Goal: Task Accomplishment & Management: Manage account settings

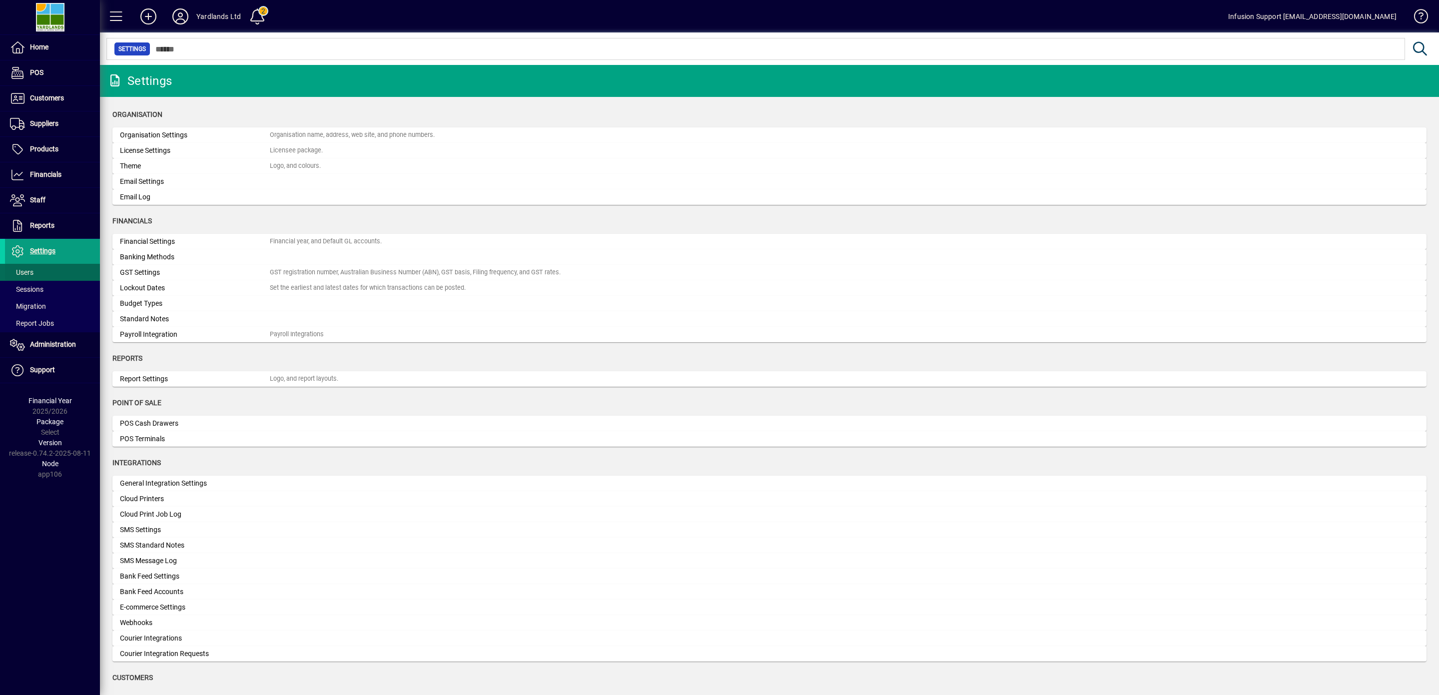
click at [26, 273] on span "Users" at bounding box center [21, 272] width 23 height 8
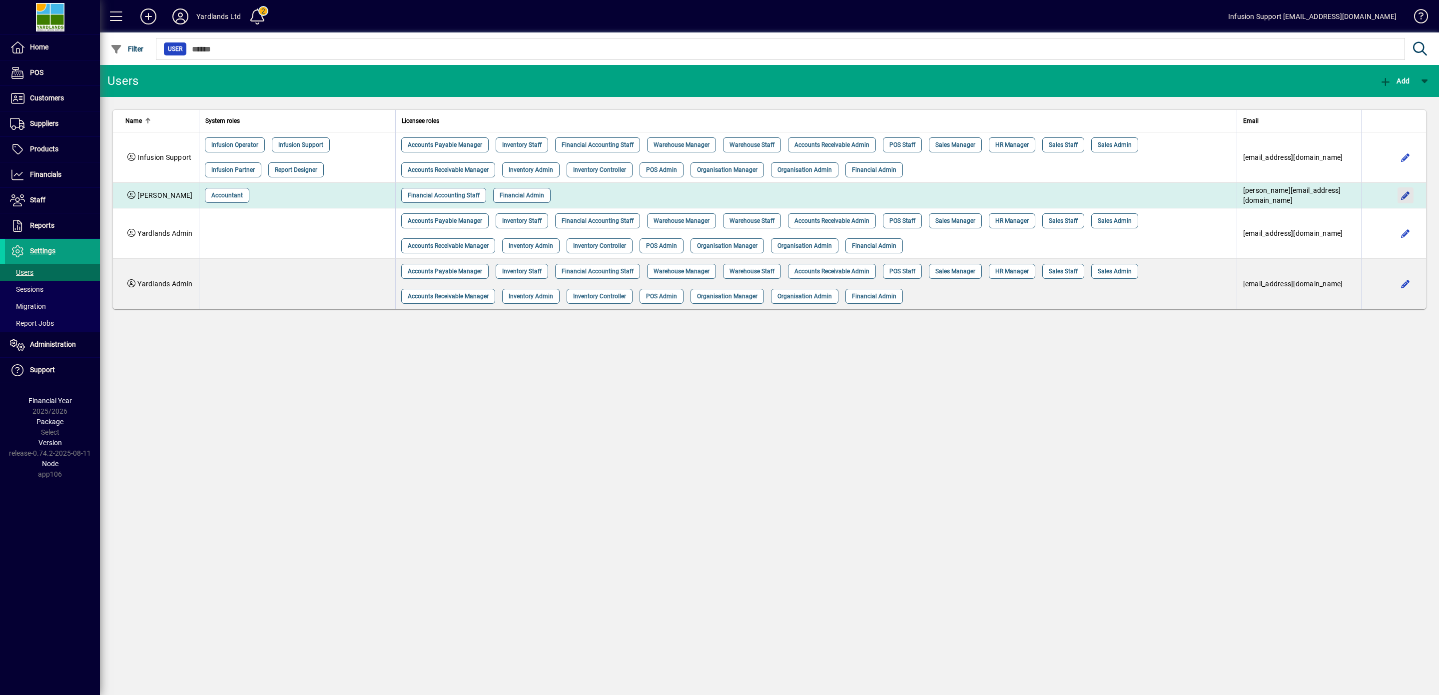
click at [1401, 192] on span "button" at bounding box center [1405, 195] width 24 height 24
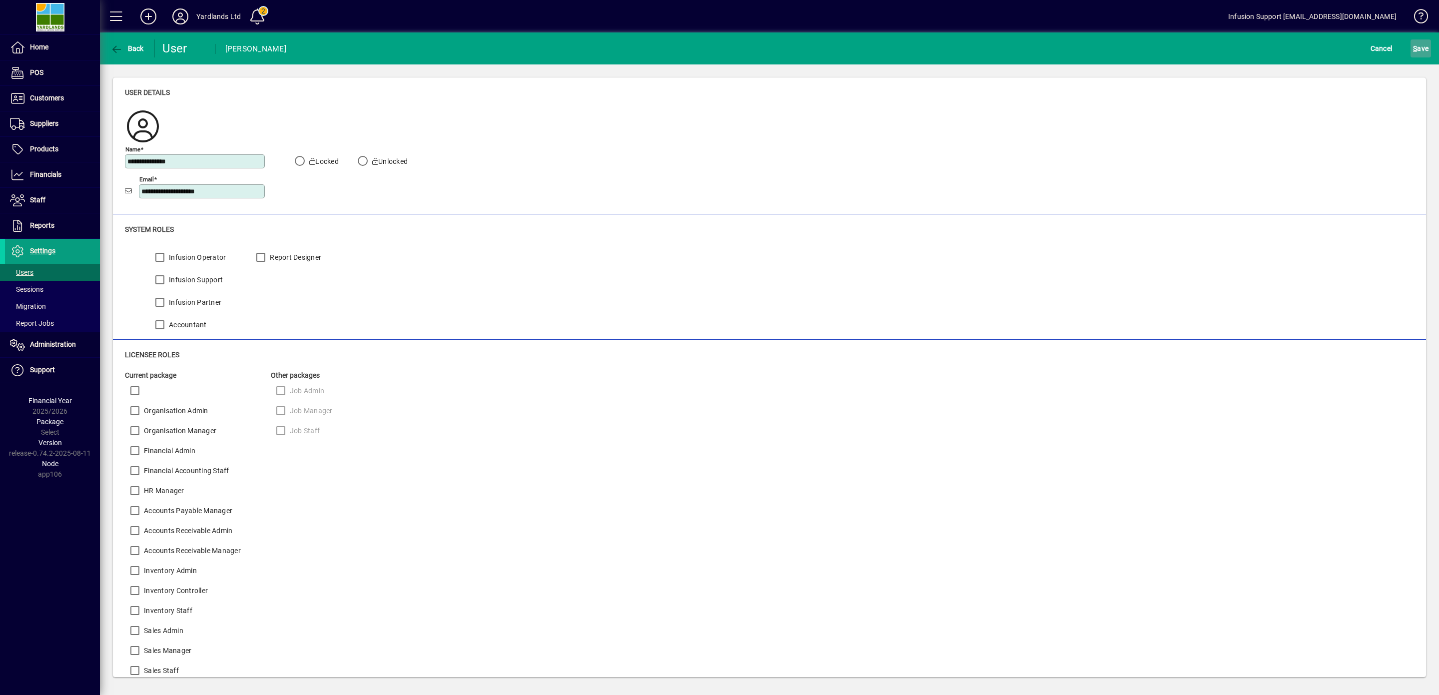
click at [1413, 43] on span "S ave" at bounding box center [1420, 48] width 15 height 16
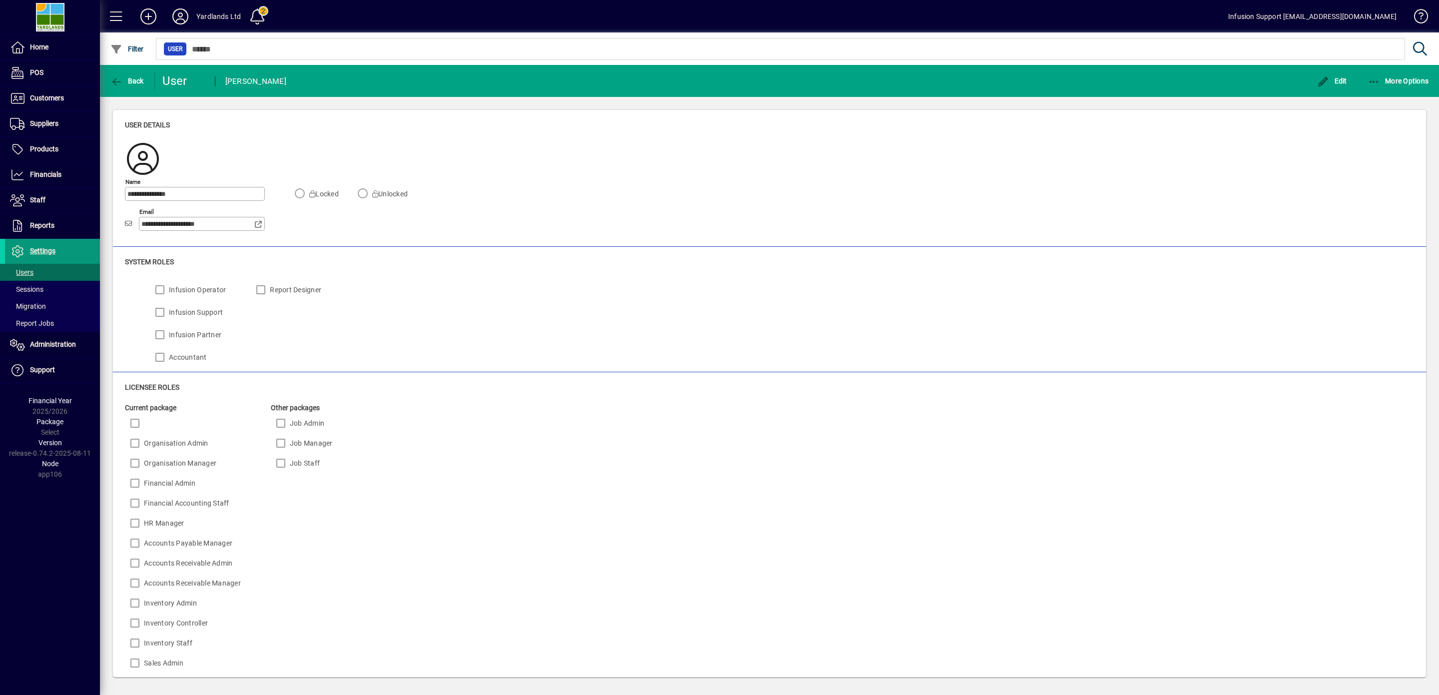
click at [45, 253] on span "Settings" at bounding box center [42, 251] width 25 height 8
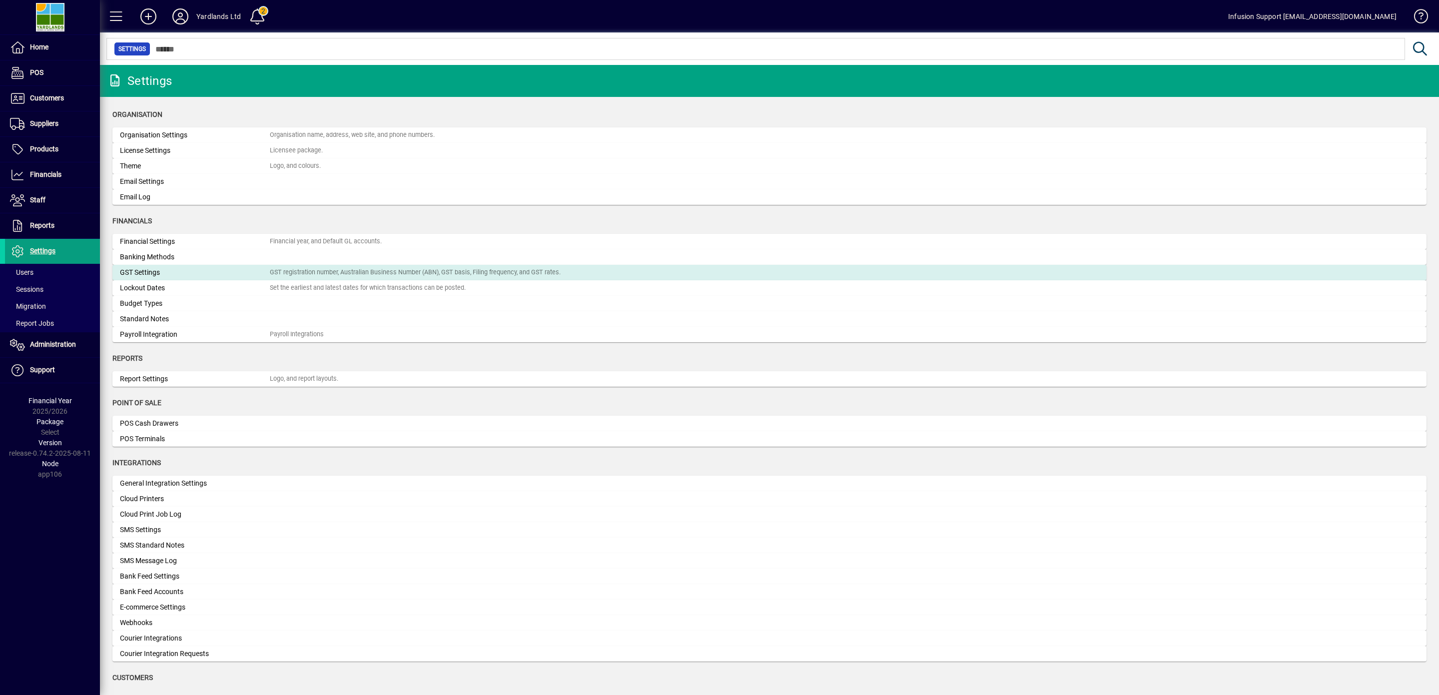
click at [157, 274] on div "GST Settings" at bounding box center [195, 272] width 150 height 10
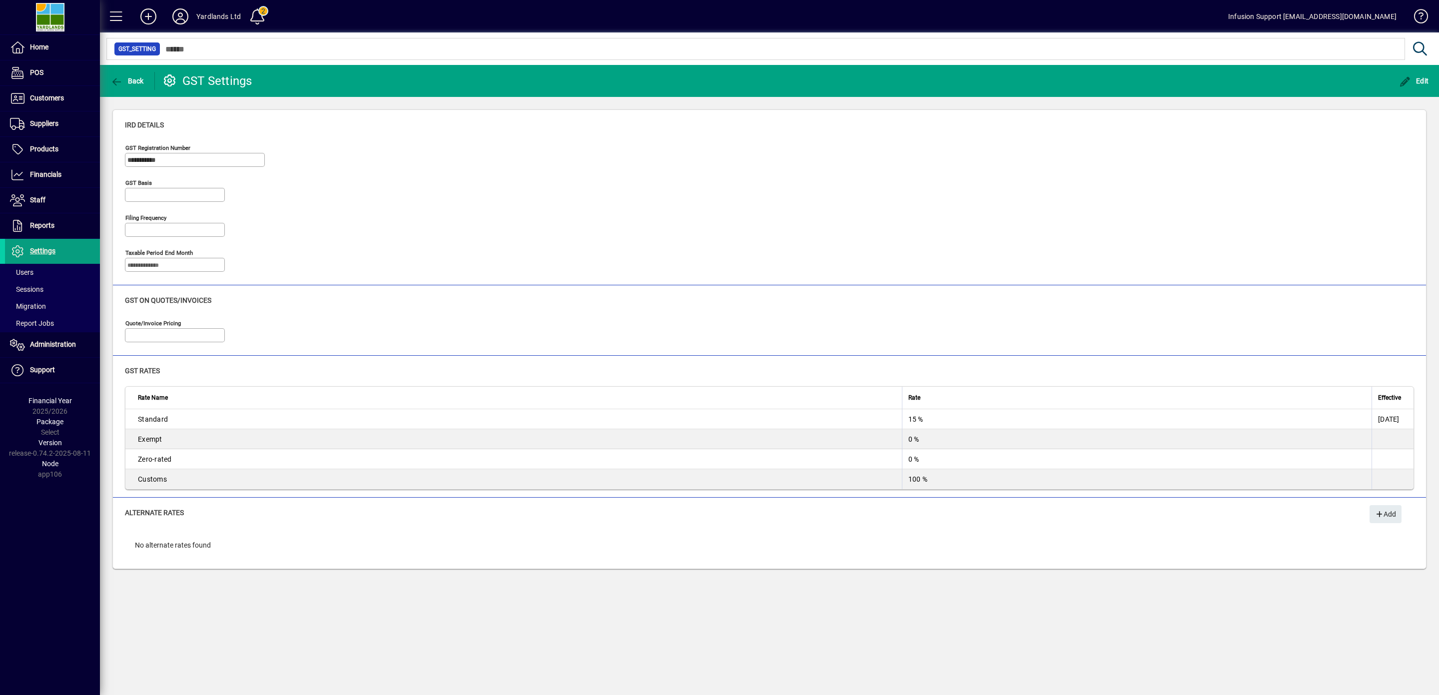
type input "**********"
click at [50, 345] on span "Administration" at bounding box center [53, 344] width 46 height 8
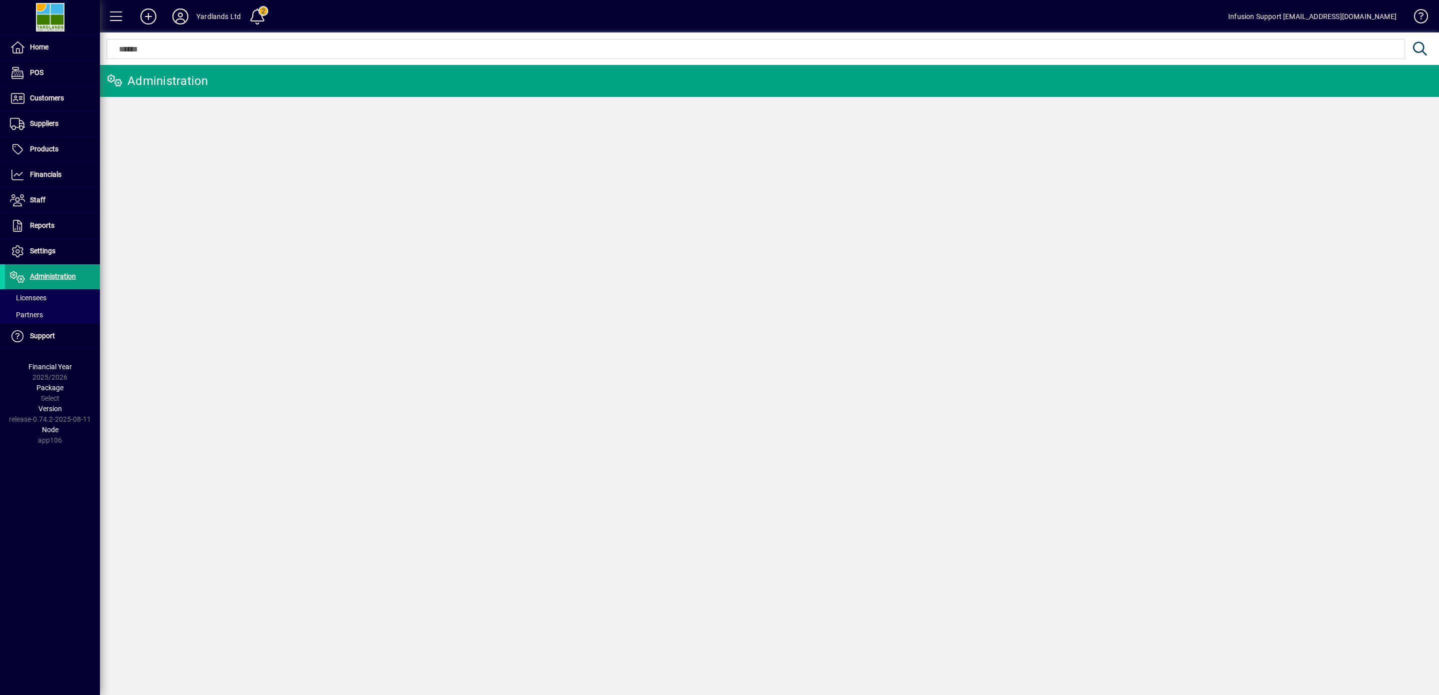
click at [184, 13] on icon at bounding box center [180, 16] width 20 height 16
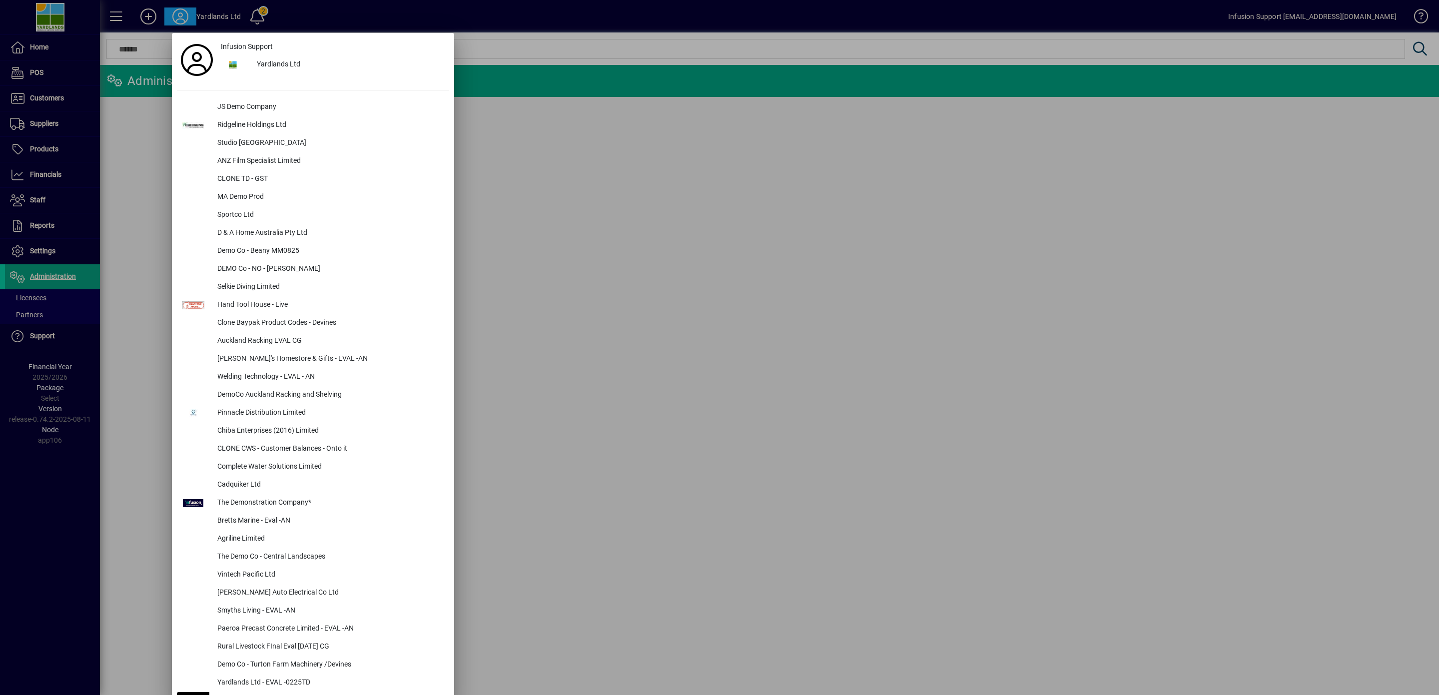
click at [511, 52] on div at bounding box center [719, 347] width 1439 height 695
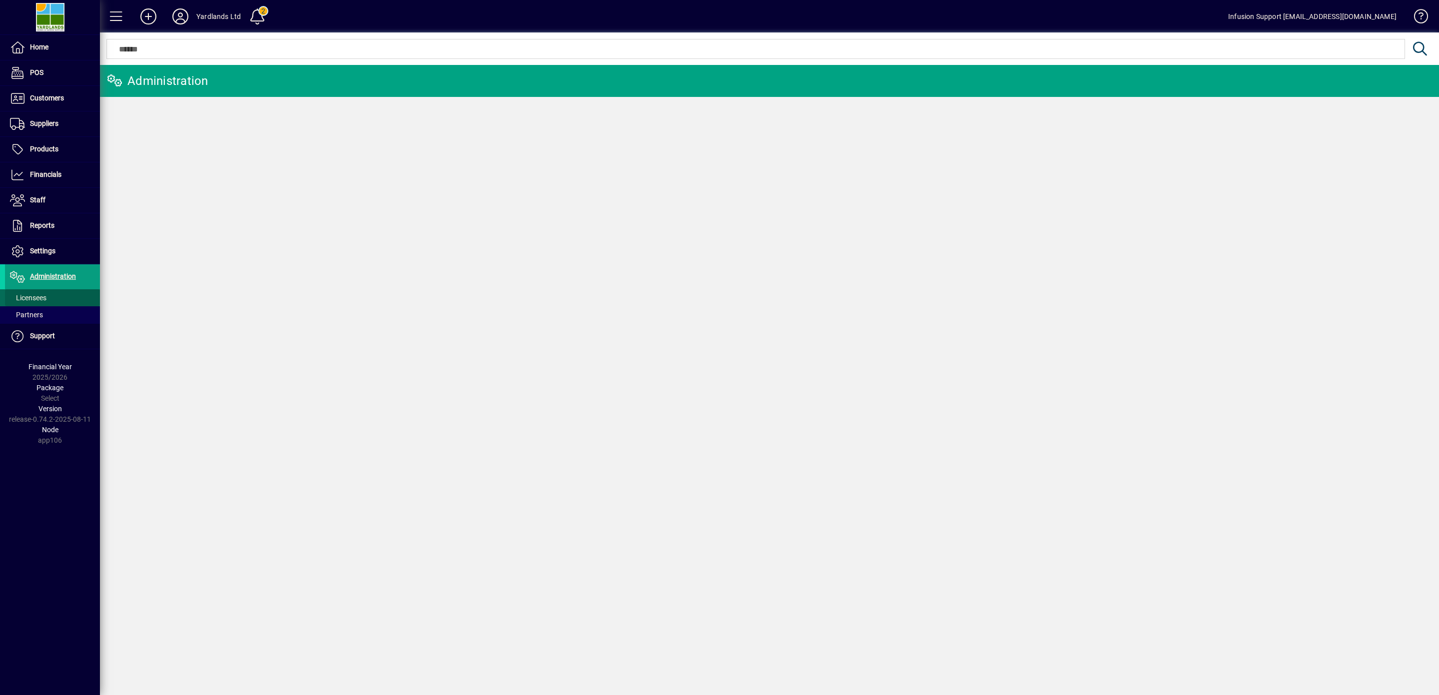
click at [37, 295] on span at bounding box center [52, 298] width 95 height 24
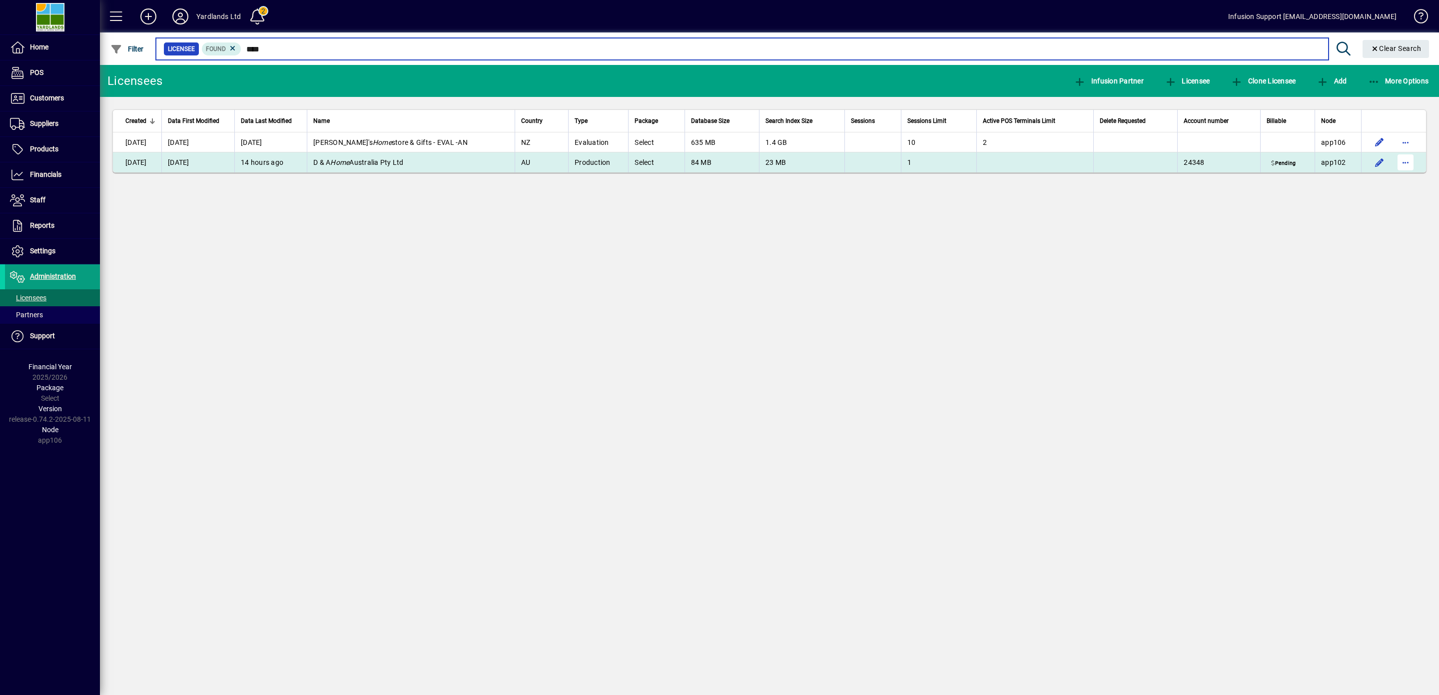
type input "****"
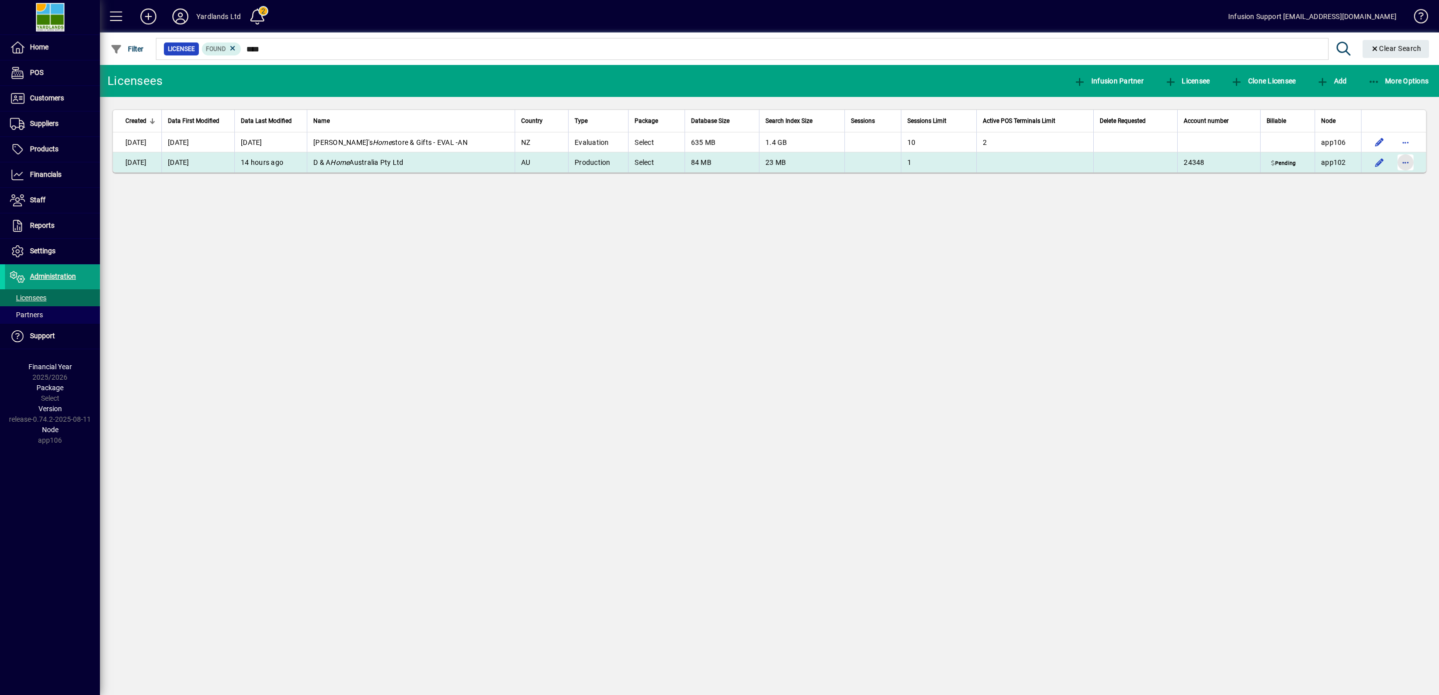
click at [1405, 164] on span "button" at bounding box center [1405, 162] width 24 height 24
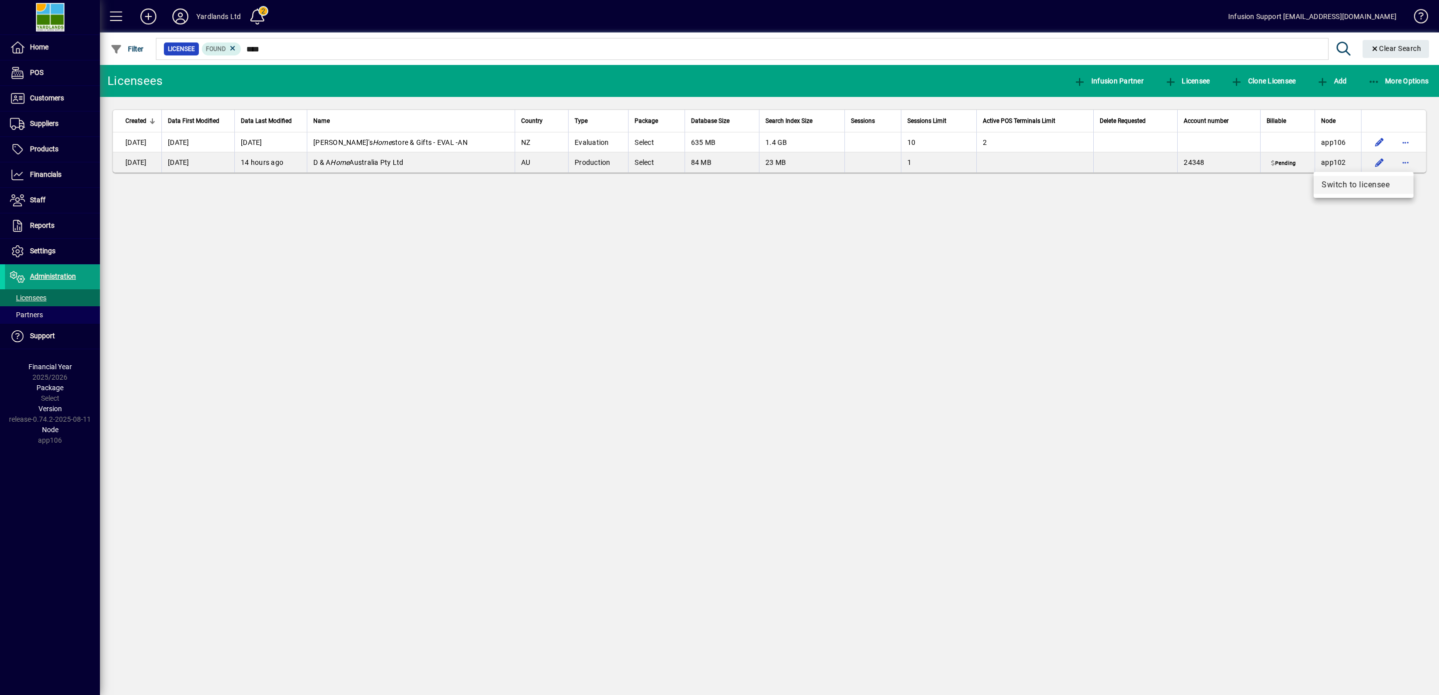
click at [1347, 184] on span "Switch to licensee" at bounding box center [1363, 185] width 84 height 12
